Goal: Find specific page/section: Find specific page/section

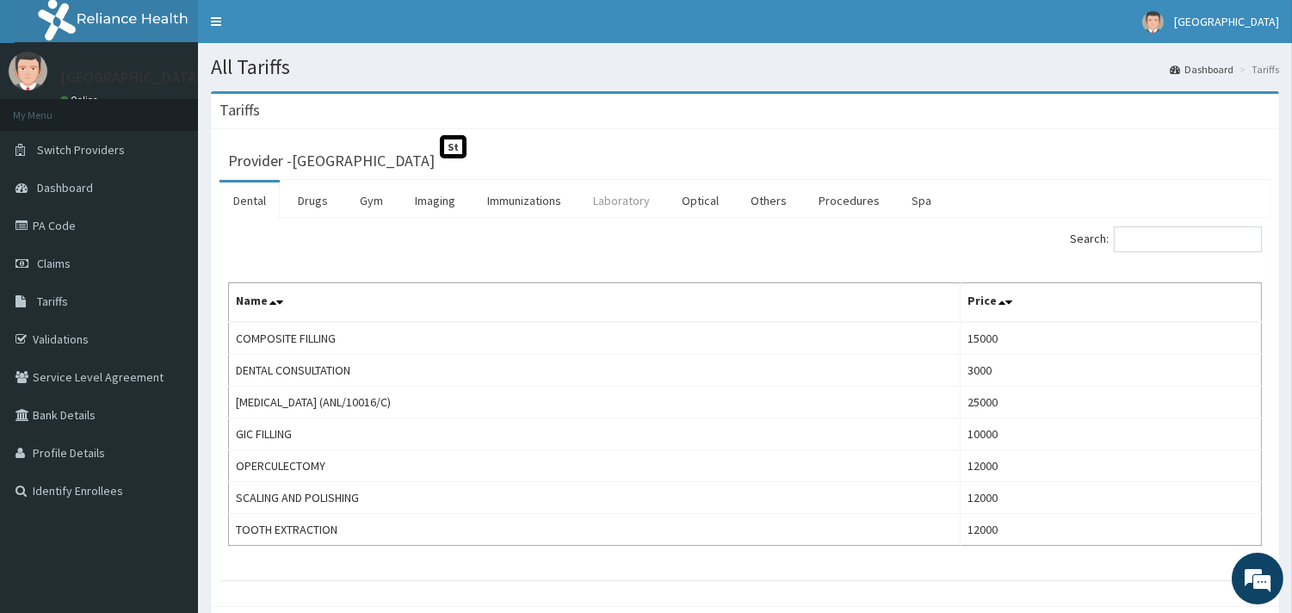
click at [624, 207] on link "Laboratory" at bounding box center [621, 200] width 84 height 36
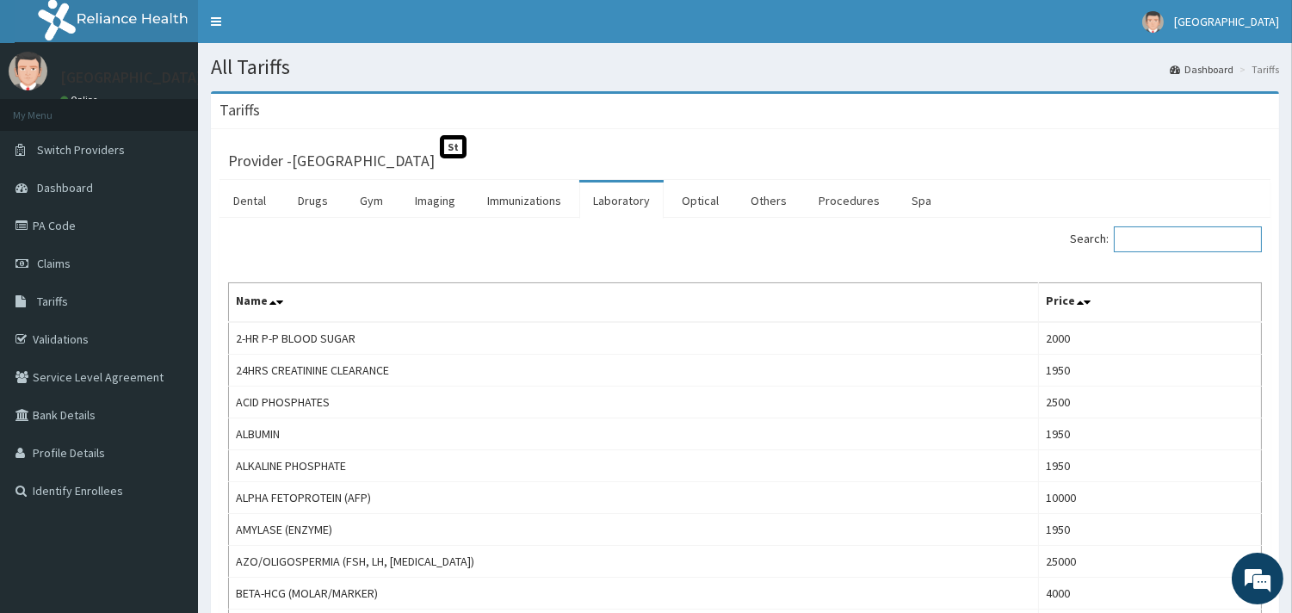
click at [1172, 235] on input "Search:" at bounding box center [1188, 239] width 148 height 26
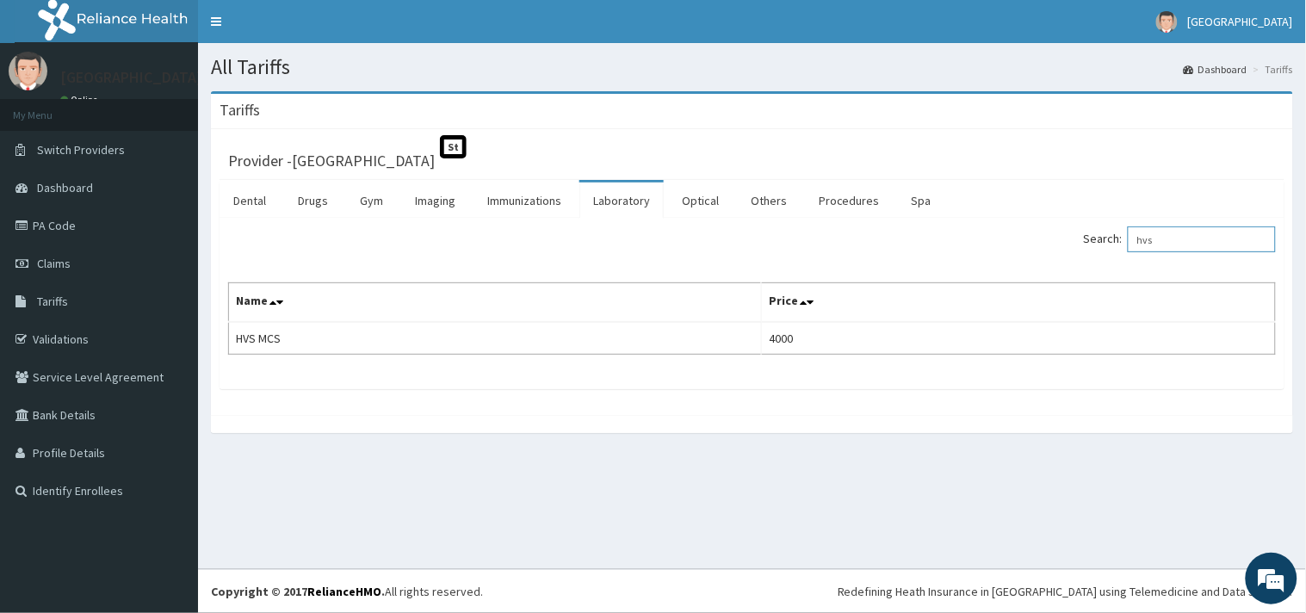
drag, startPoint x: 1179, startPoint y: 248, endPoint x: 1105, endPoint y: 238, distance: 74.6
click at [1105, 238] on label "Search: hvs" at bounding box center [1180, 239] width 192 height 26
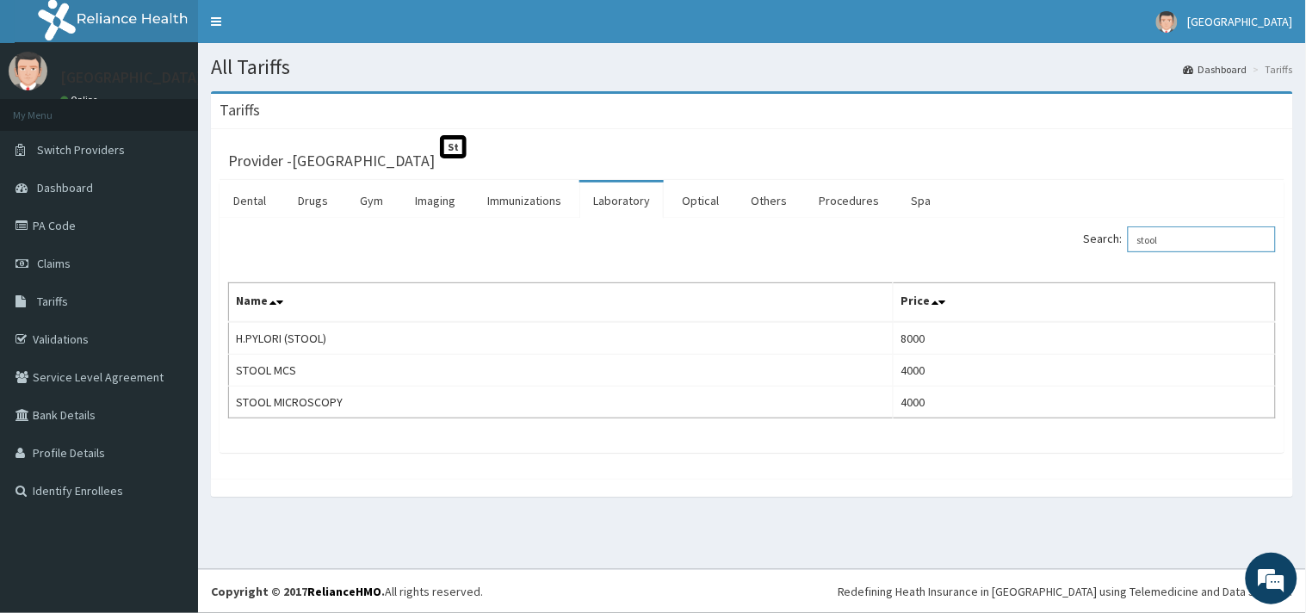
drag, startPoint x: 1182, startPoint y: 239, endPoint x: 1072, endPoint y: 246, distance: 109.5
click at [1072, 246] on div "Search: stool" at bounding box center [1020, 241] width 511 height 30
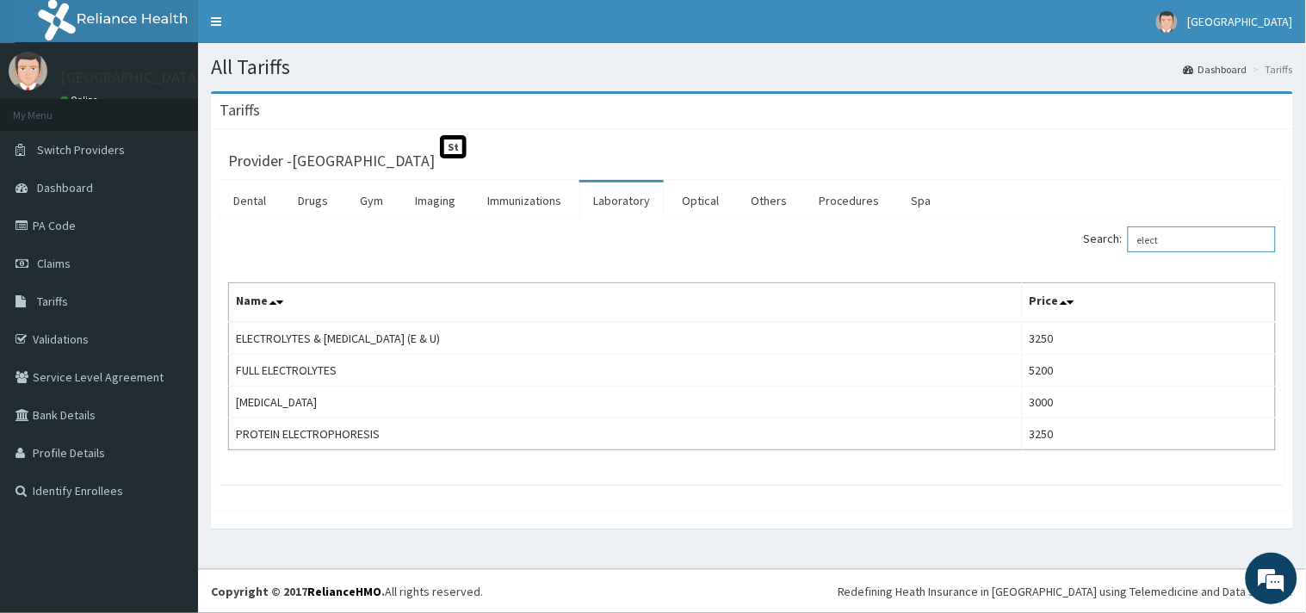
type input "elect"
